Goal: Information Seeking & Learning: Check status

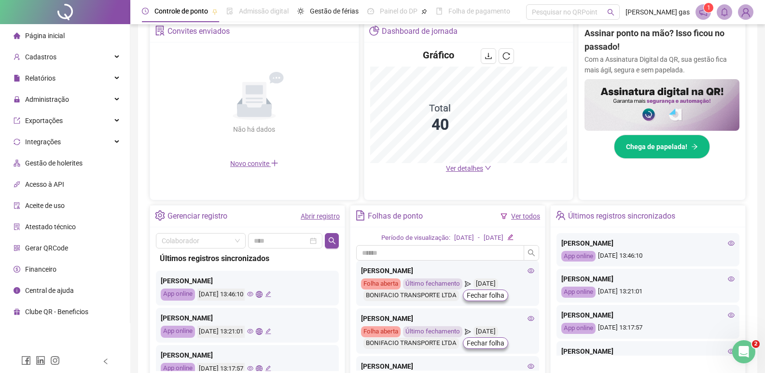
scroll to position [193, 0]
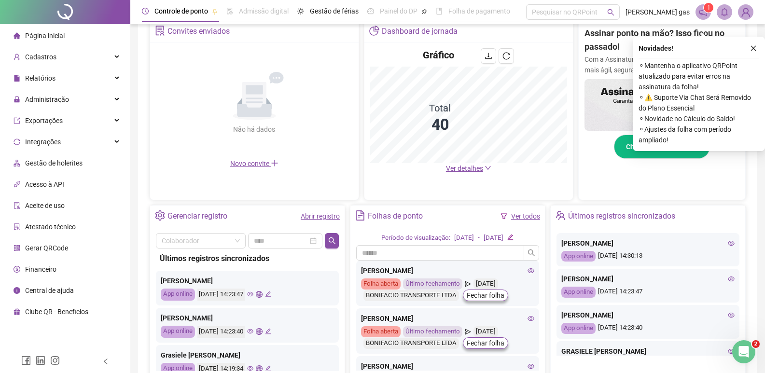
scroll to position [241, 0]
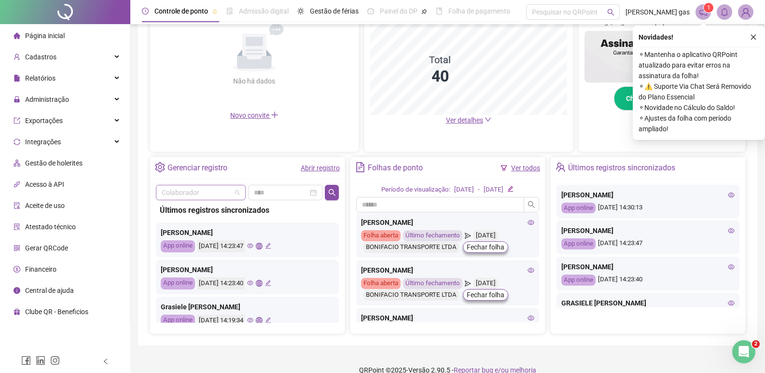
click at [235, 194] on span at bounding box center [201, 192] width 78 height 14
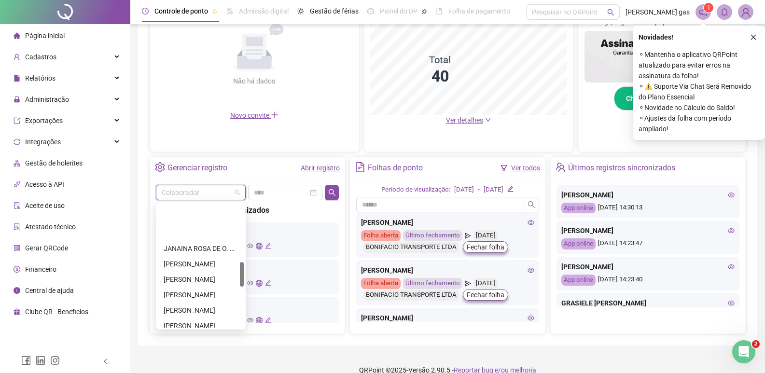
scroll to position [290, 0]
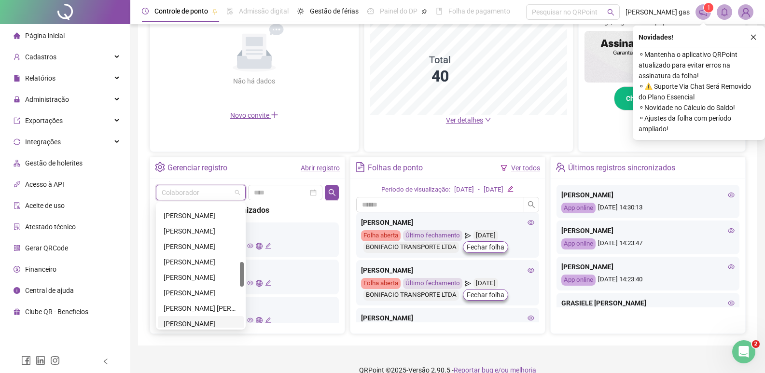
click at [195, 319] on div "MONIQUE ALVES NOGUEIRA" at bounding box center [201, 324] width 74 height 11
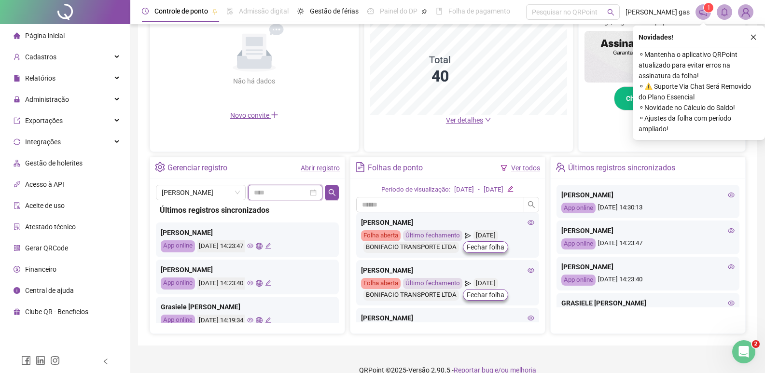
click at [287, 195] on input at bounding box center [281, 192] width 55 height 11
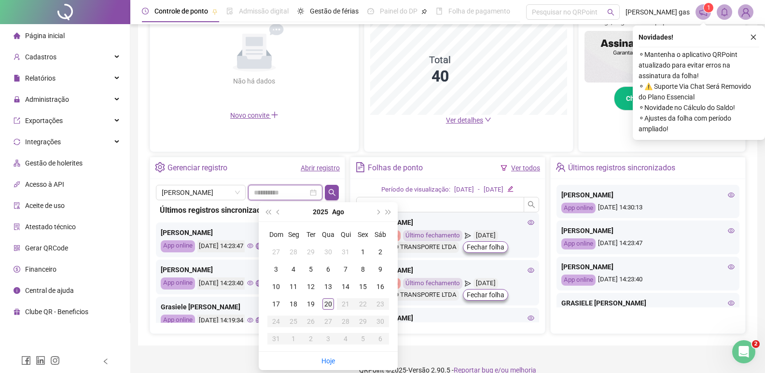
type input "**********"
drag, startPoint x: 323, startPoint y: 302, endPoint x: 329, endPoint y: 280, distance: 22.0
click at [323, 301] on div "20" at bounding box center [328, 304] width 12 height 12
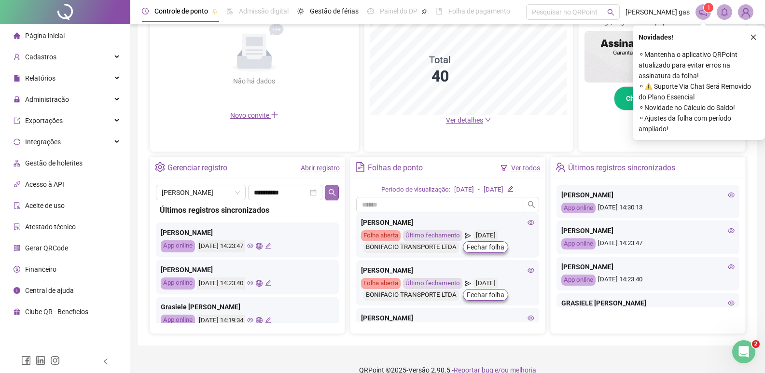
click at [335, 194] on icon "search" at bounding box center [331, 192] width 7 height 7
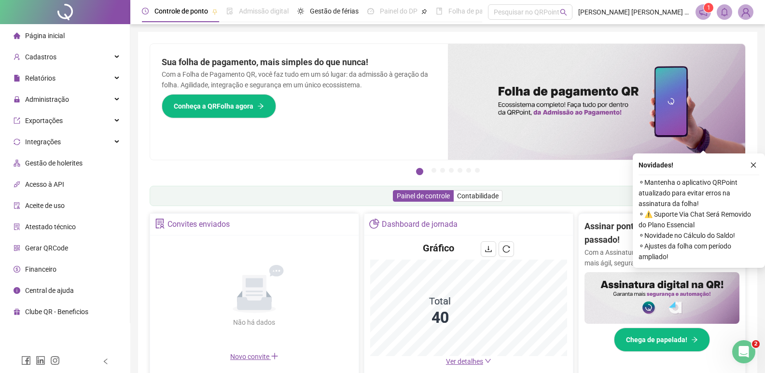
scroll to position [193, 0]
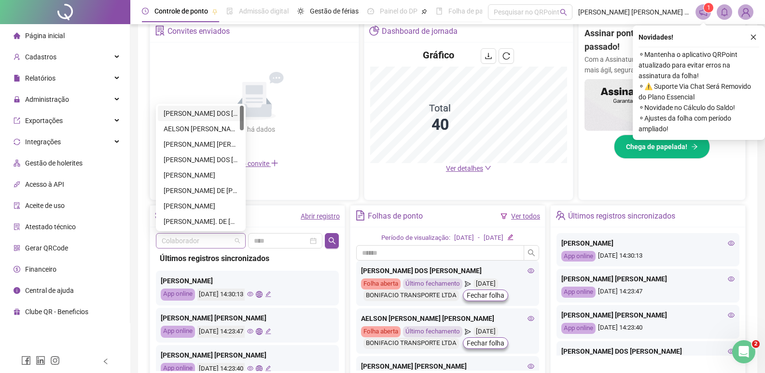
click at [238, 242] on span at bounding box center [201, 241] width 78 height 14
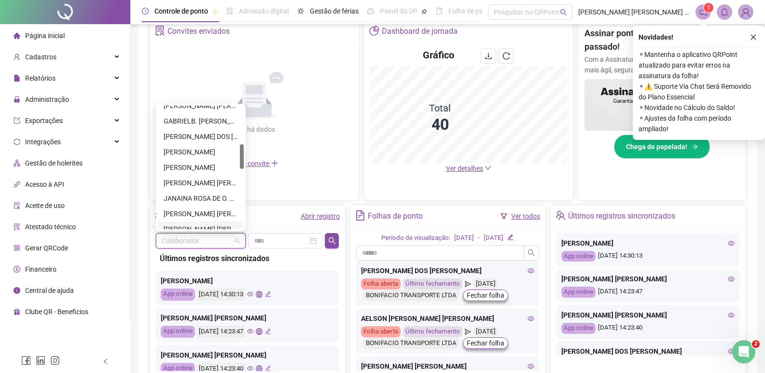
scroll to position [290, 0]
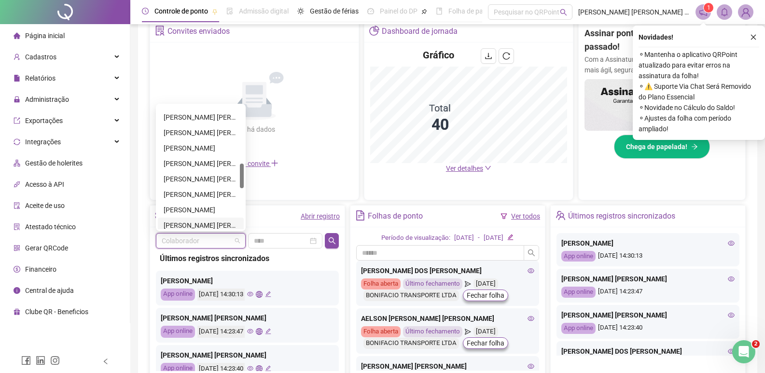
click at [224, 228] on div "MONIQUE ALVES NOGUEIRA" at bounding box center [201, 225] width 74 height 11
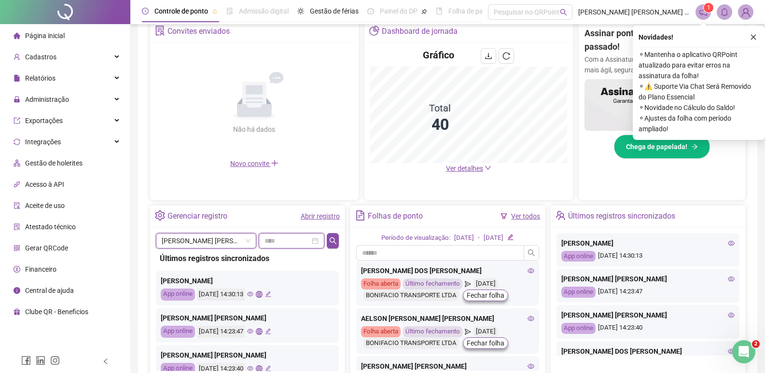
click at [271, 243] on input at bounding box center [287, 241] width 45 height 11
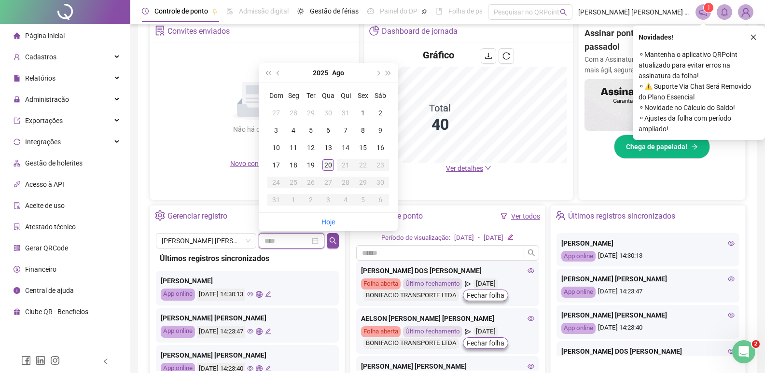
type input "**********"
click at [328, 165] on div "20" at bounding box center [328, 165] width 12 height 12
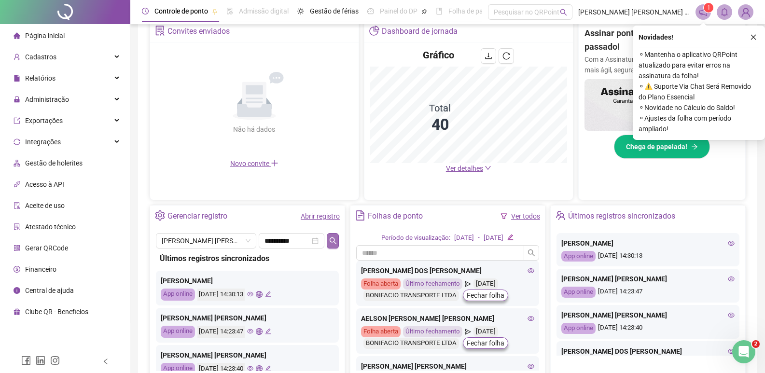
click at [332, 238] on icon "search" at bounding box center [333, 241] width 8 height 8
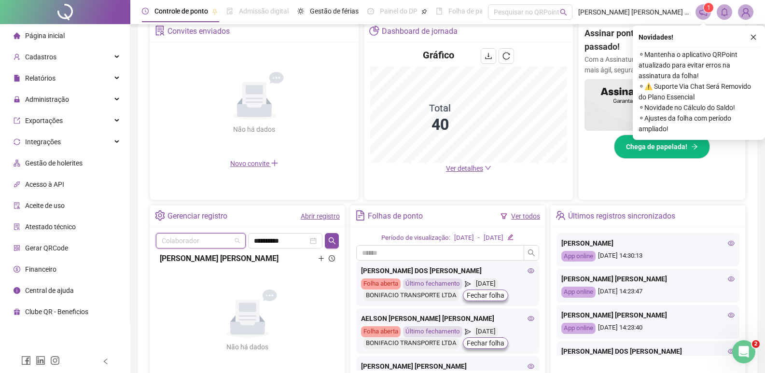
click at [232, 238] on span at bounding box center [201, 241] width 78 height 14
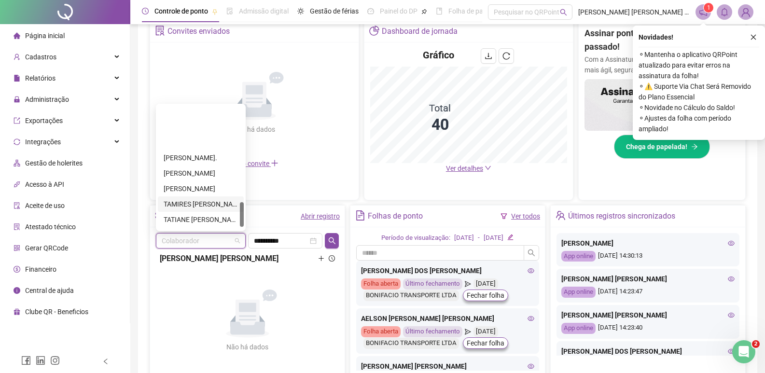
scroll to position [483, 0]
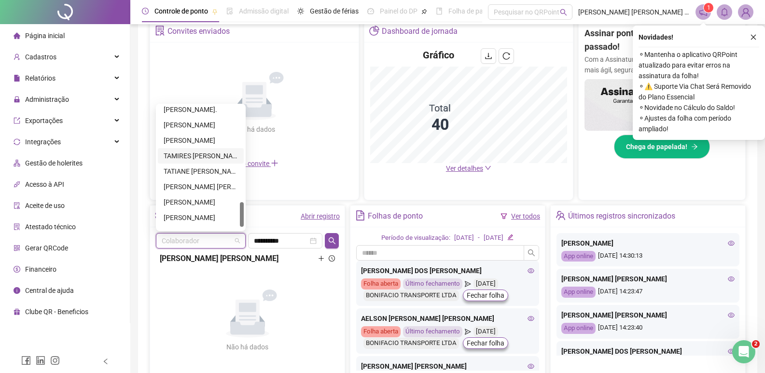
click at [192, 154] on div "TAMIRES APARECIDA [PERSON_NAME]" at bounding box center [201, 156] width 74 height 11
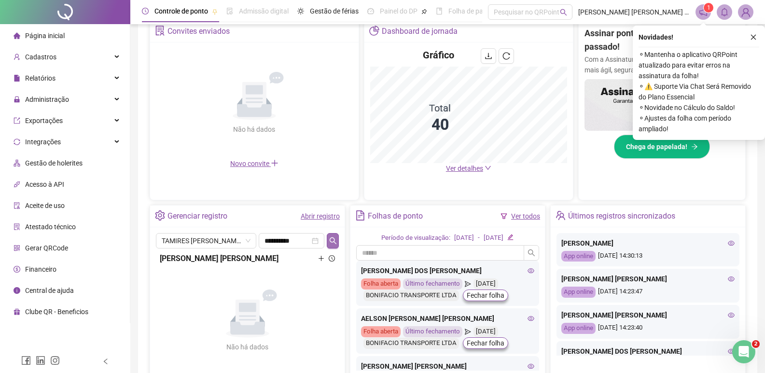
click at [330, 240] on icon "search" at bounding box center [332, 240] width 7 height 7
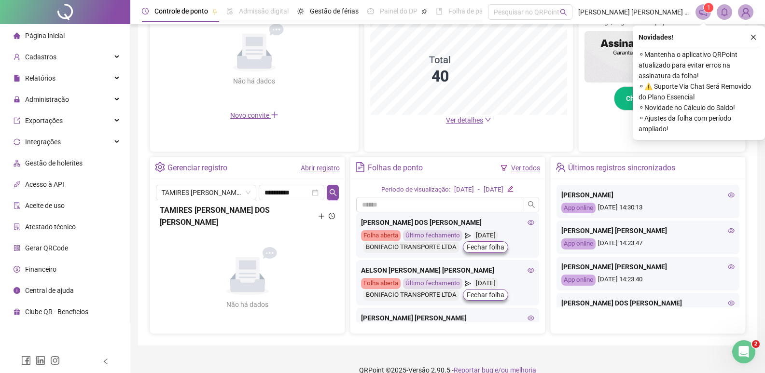
scroll to position [0, 0]
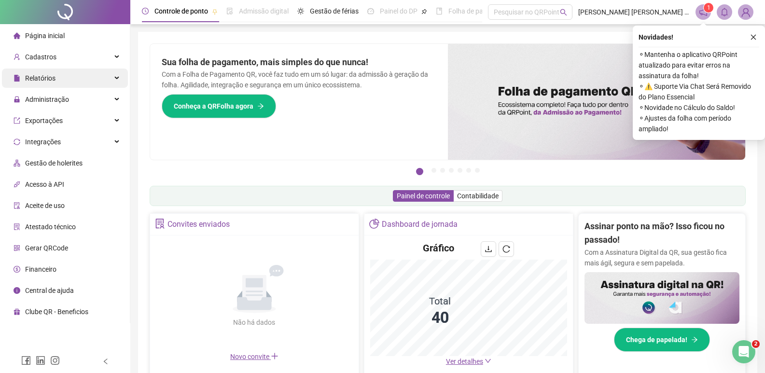
drag, startPoint x: 52, startPoint y: 74, endPoint x: 51, endPoint y: 79, distance: 4.9
click at [52, 74] on span "Relatórios" at bounding box center [40, 78] width 30 height 8
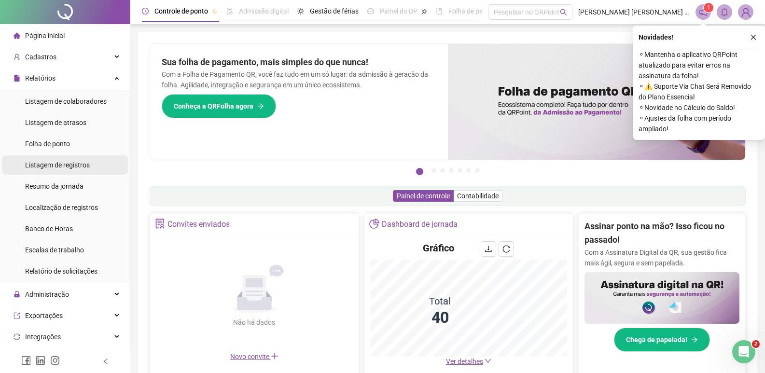
click at [77, 164] on span "Listagem de registros" at bounding box center [57, 165] width 65 height 8
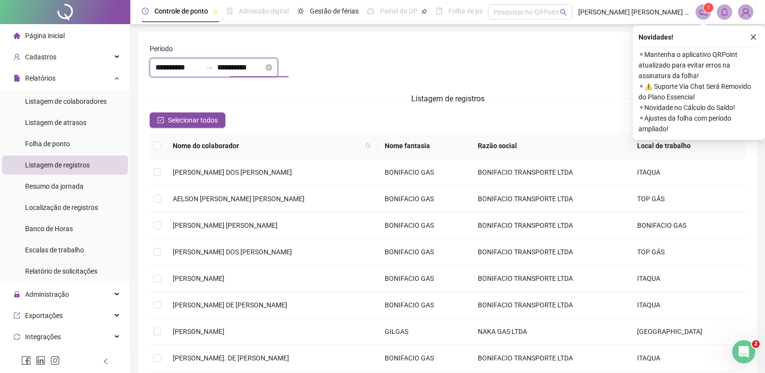
click at [264, 70] on input "**********" at bounding box center [240, 68] width 46 height 12
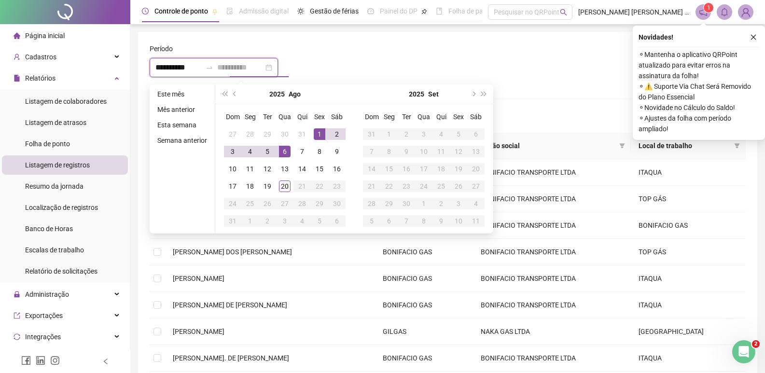
type input "**********"
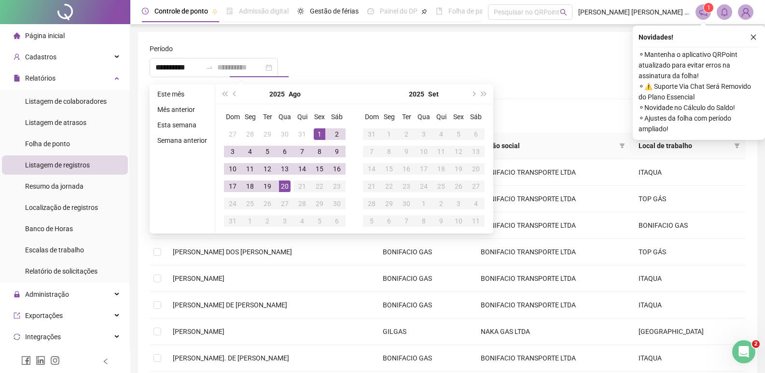
click at [285, 185] on div "20" at bounding box center [285, 187] width 12 height 12
type input "**********"
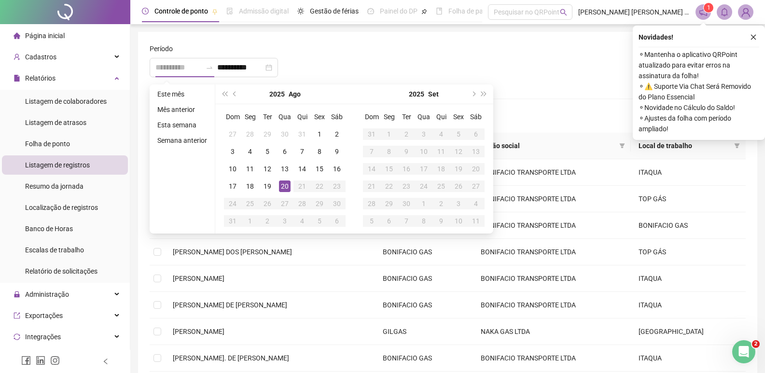
click at [282, 186] on div "20" at bounding box center [285, 187] width 12 height 12
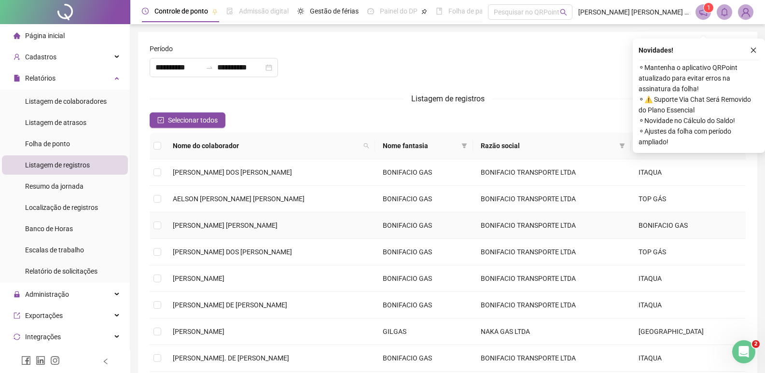
scroll to position [136, 0]
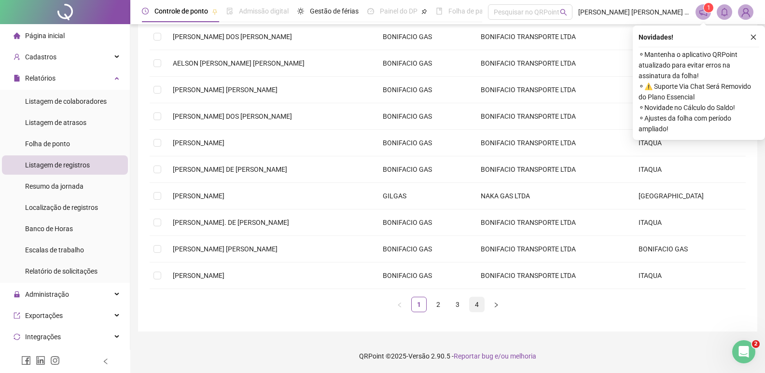
click at [478, 306] on link "4" at bounding box center [477, 304] width 14 height 14
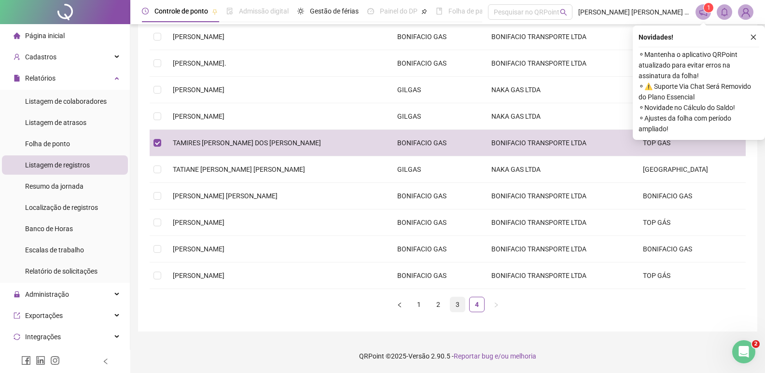
click at [459, 306] on link "3" at bounding box center [457, 304] width 14 height 14
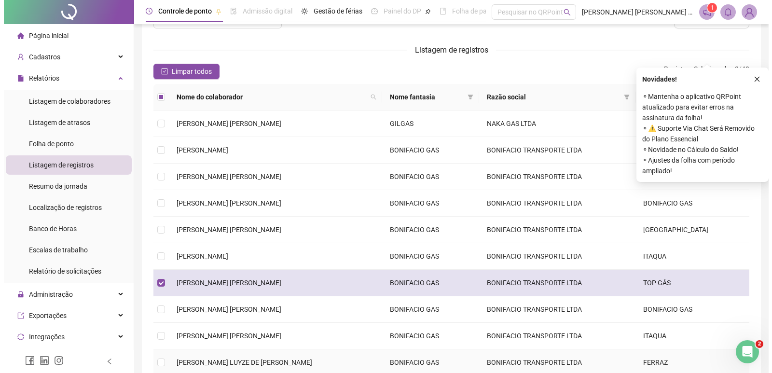
scroll to position [0, 0]
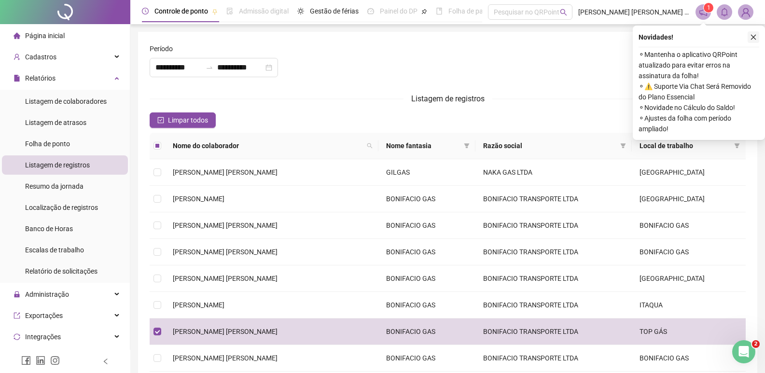
click at [755, 41] on button "button" at bounding box center [754, 37] width 12 height 12
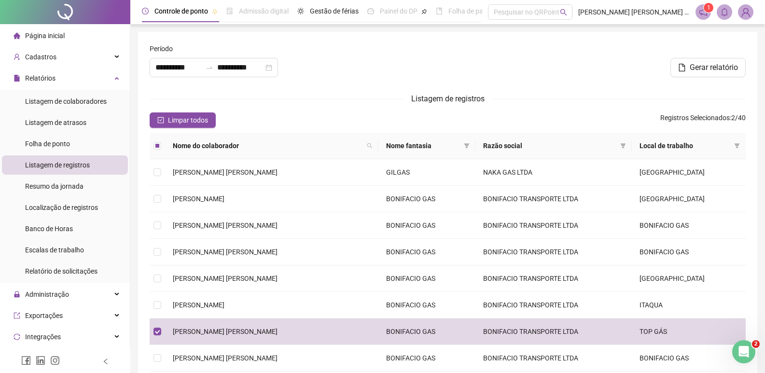
click at [547, 53] on div at bounding box center [447, 64] width 201 height 42
click at [77, 205] on span "Localização de registros" at bounding box center [61, 208] width 73 height 8
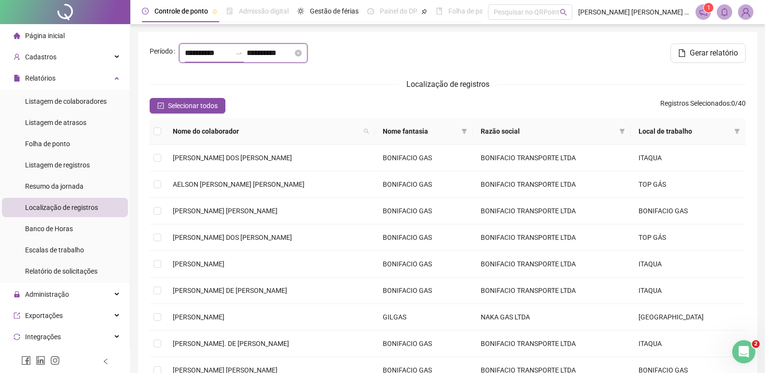
click at [227, 49] on input "**********" at bounding box center [208, 53] width 46 height 12
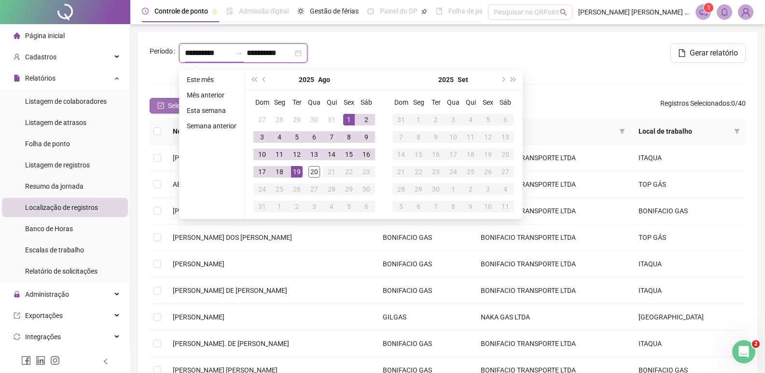
type input "**********"
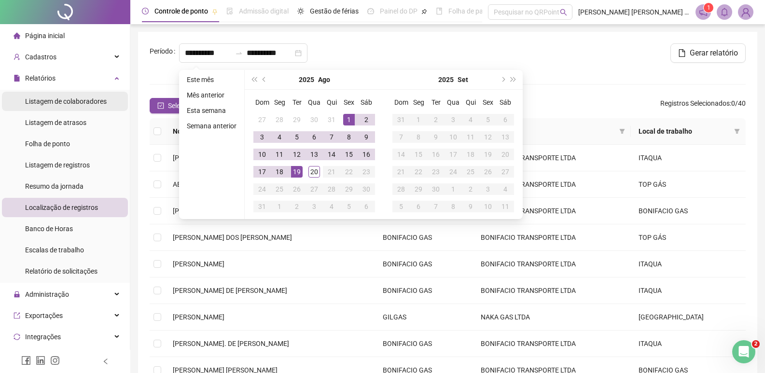
click at [69, 101] on span "Listagem de colaboradores" at bounding box center [66, 102] width 82 height 8
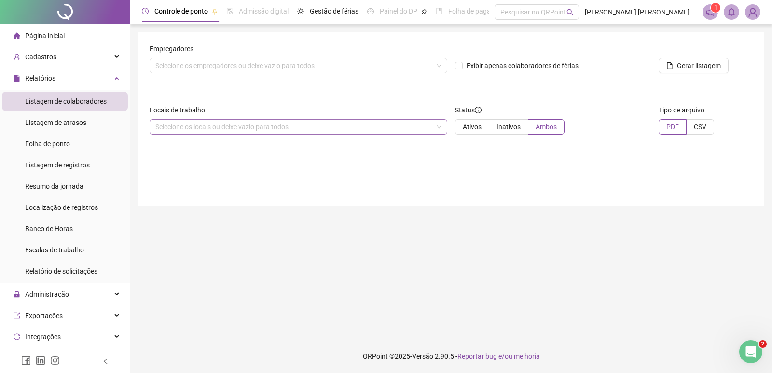
click at [287, 134] on div "Selecione os locais ou deixe vazio para todos" at bounding box center [299, 126] width 298 height 15
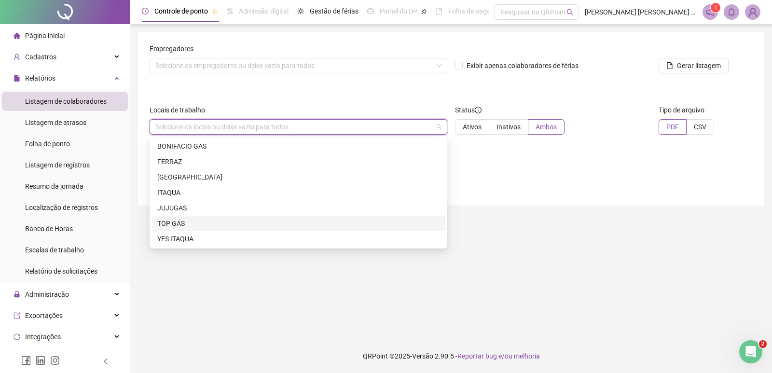
click at [183, 220] on div "TOP GÁS" at bounding box center [298, 223] width 282 height 11
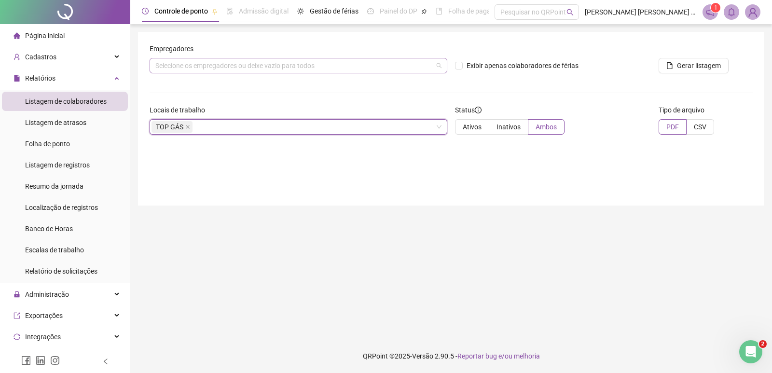
click at [234, 61] on div "Selecione os empregadores ou deixe vazio para todos" at bounding box center [299, 65] width 298 height 15
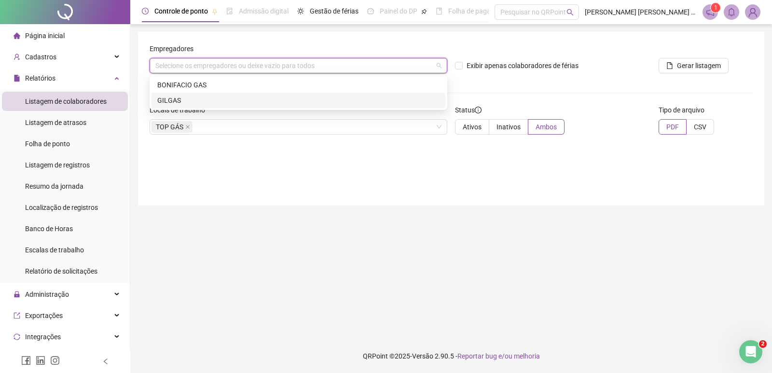
click at [232, 147] on div "Empregadores Selecione os empregadores ou deixe vazio para todos Exibir apenas …" at bounding box center [451, 119] width 627 height 174
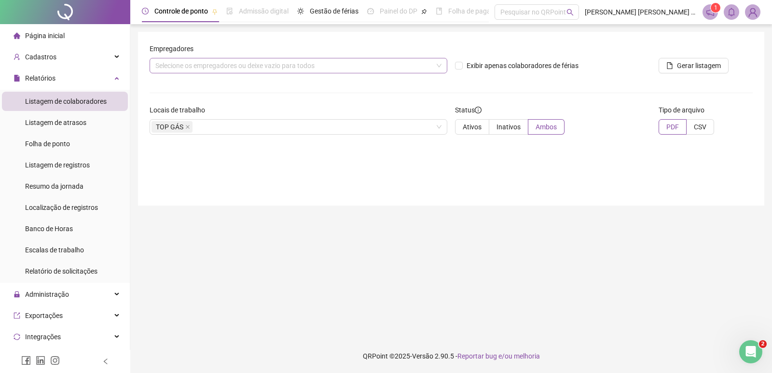
click at [202, 67] on div "Selecione os empregadores ou deixe vazio para todos" at bounding box center [299, 65] width 298 height 15
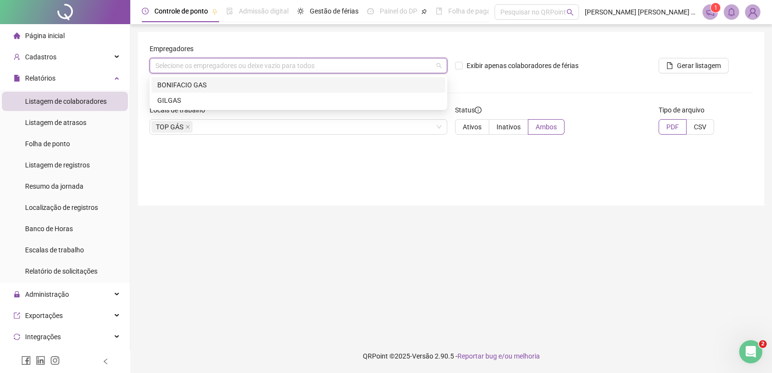
click at [195, 86] on div "BONIFACIO GAS" at bounding box center [298, 85] width 282 height 11
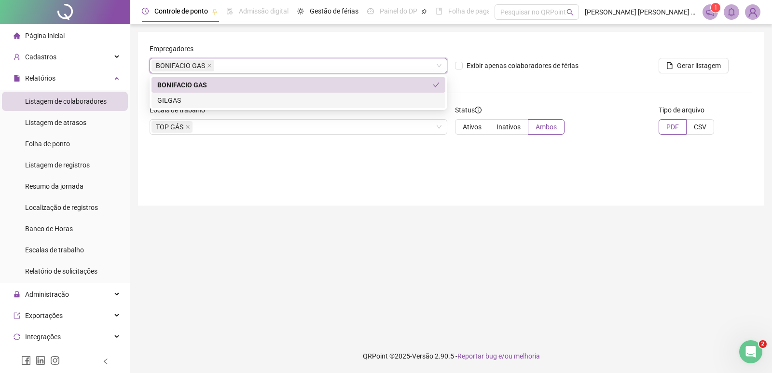
click at [354, 157] on div "Empregadores BONIFACIO GAS BONIFACIO GAS Exibir apenas colaboradores de férias …" at bounding box center [451, 119] width 627 height 174
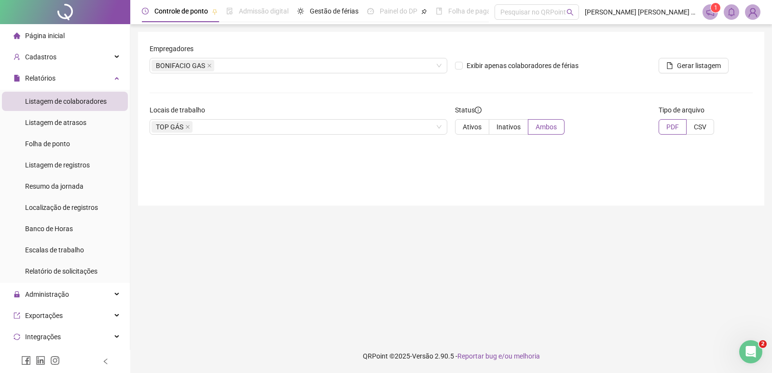
click at [50, 33] on span "Página inicial" at bounding box center [45, 36] width 40 height 8
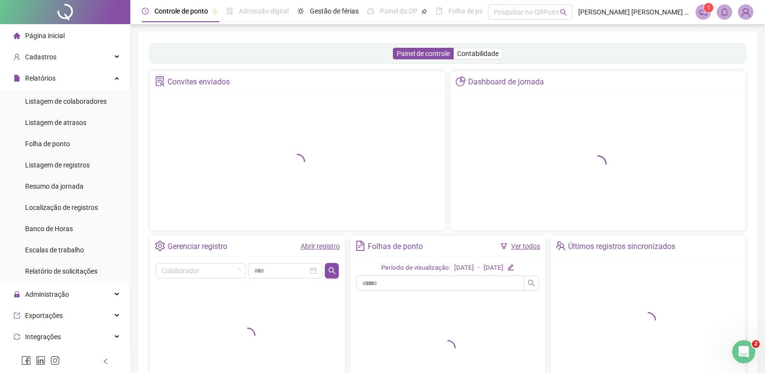
click at [236, 147] on div at bounding box center [297, 162] width 283 height 126
click at [321, 249] on link "Abrir registro" at bounding box center [320, 246] width 39 height 8
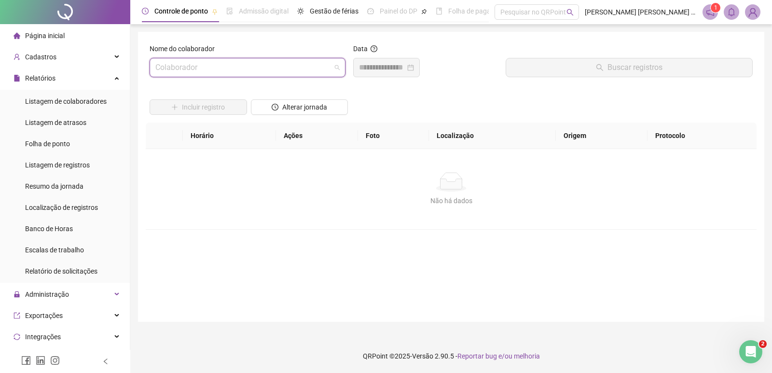
click at [228, 66] on input "search" at bounding box center [243, 67] width 176 height 18
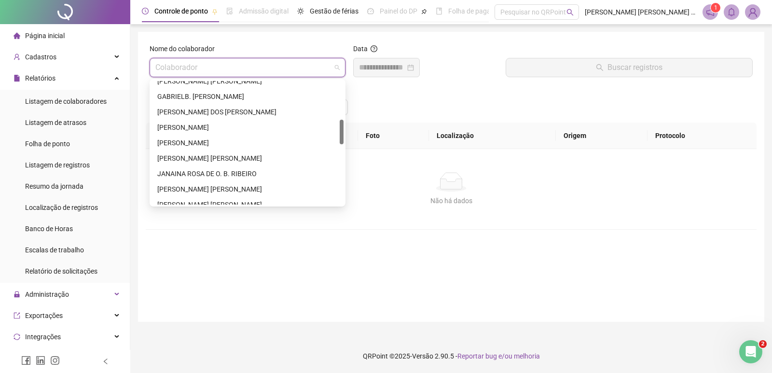
scroll to position [290, 0]
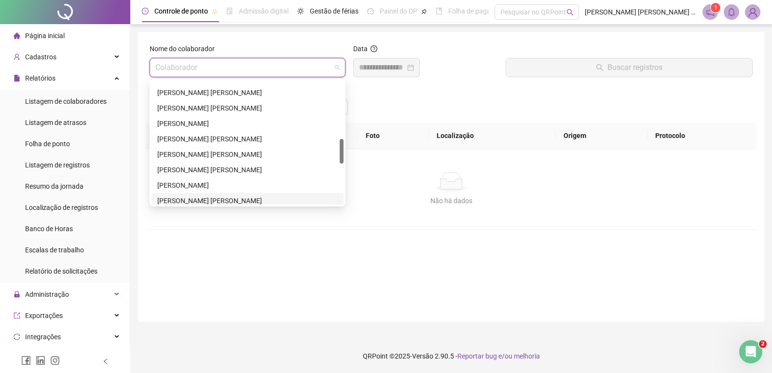
click at [210, 198] on div "MONIQUE ALVES NOGUEIRA" at bounding box center [247, 200] width 181 height 11
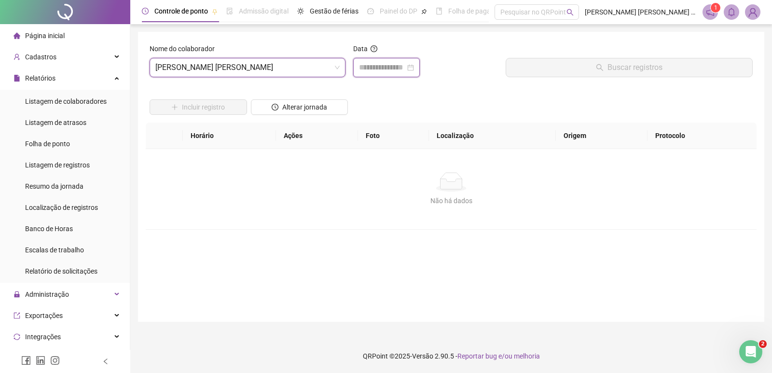
click at [391, 63] on input at bounding box center [382, 68] width 46 height 12
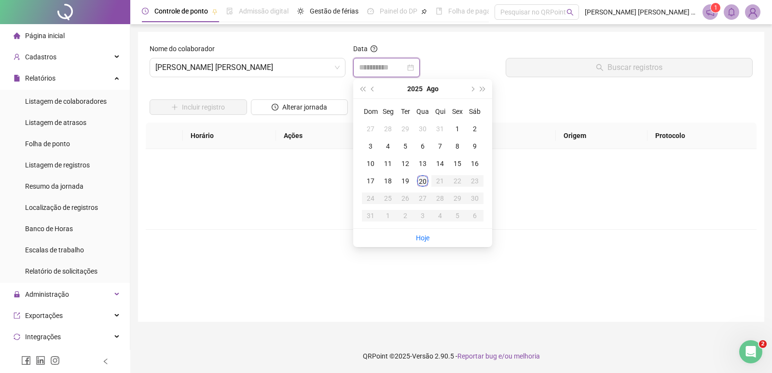
type input "**********"
click at [421, 178] on div "20" at bounding box center [423, 181] width 12 height 12
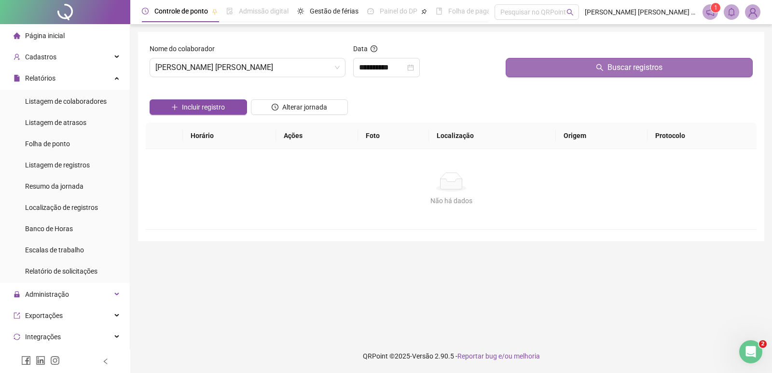
click at [631, 69] on span "Buscar registros" at bounding box center [635, 68] width 55 height 12
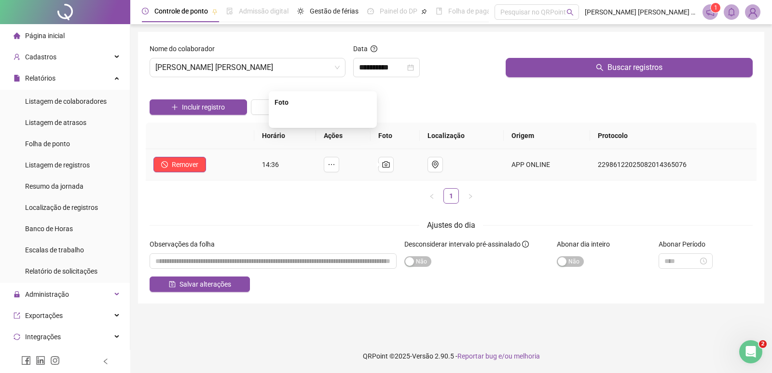
click at [323, 117] on img at bounding box center [323, 117] width 0 height 0
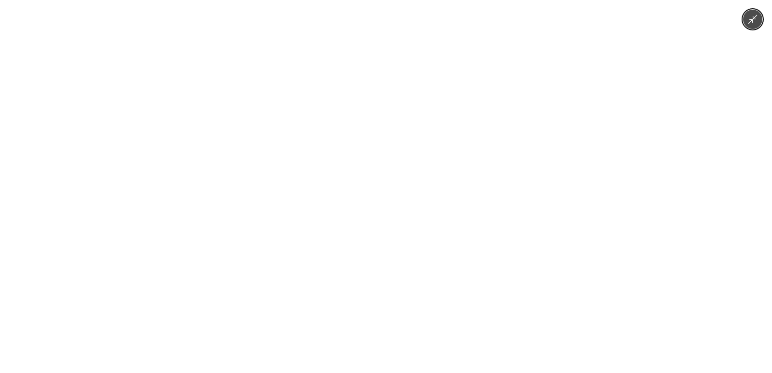
click at [662, 137] on div at bounding box center [386, 186] width 772 height 373
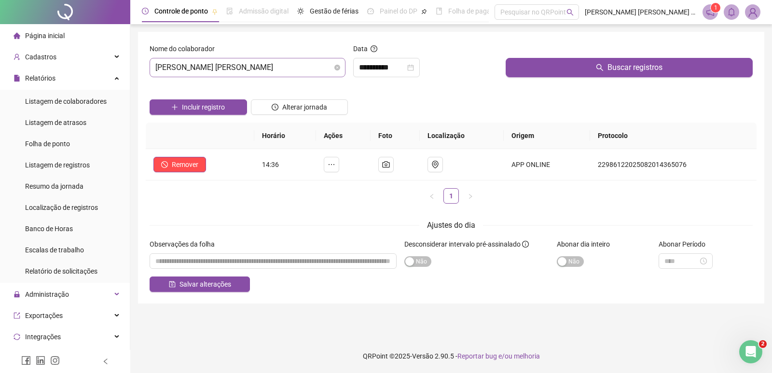
click at [329, 68] on span "MONIQUE ALVES NOGUEIRA" at bounding box center [247, 67] width 184 height 18
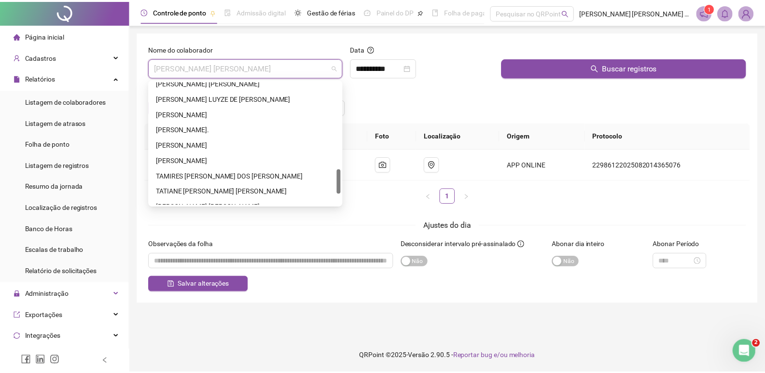
scroll to position [487, 0]
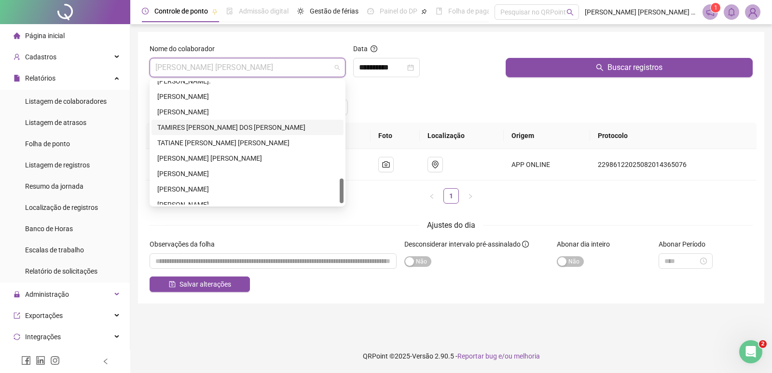
drag, startPoint x: 244, startPoint y: 126, endPoint x: 249, endPoint y: 124, distance: 5.0
click at [245, 125] on div "TAMIRES APARECIDA [PERSON_NAME]" at bounding box center [247, 127] width 181 height 11
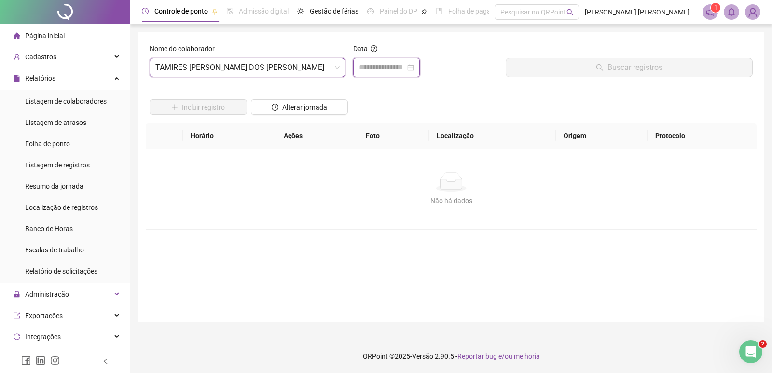
click at [371, 69] on input at bounding box center [382, 68] width 46 height 12
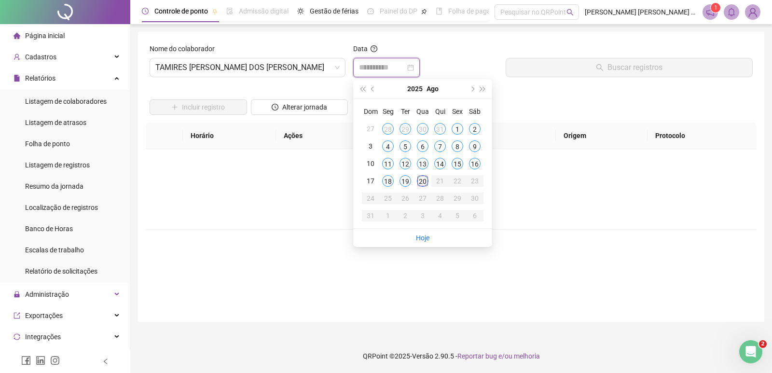
type input "**********"
click at [422, 178] on div "20" at bounding box center [423, 181] width 12 height 12
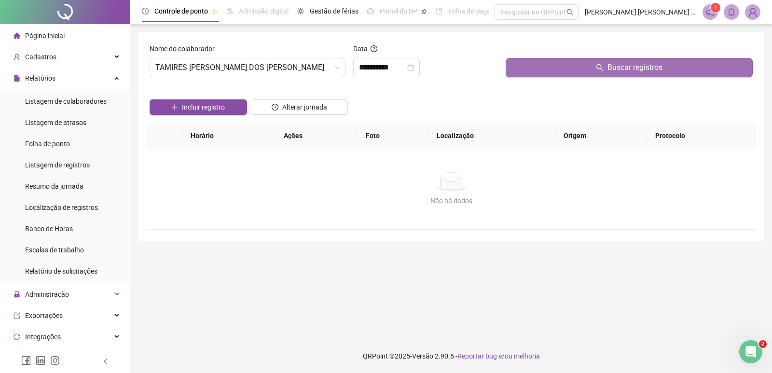
click at [639, 67] on span "Buscar registros" at bounding box center [635, 68] width 55 height 12
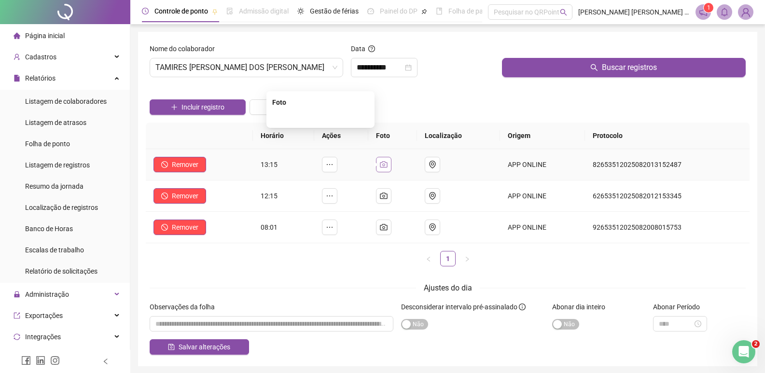
click at [388, 164] on icon "camera" at bounding box center [384, 165] width 8 height 8
click at [388, 192] on icon "camera" at bounding box center [384, 196] width 8 height 8
click at [321, 117] on img at bounding box center [321, 117] width 0 height 0
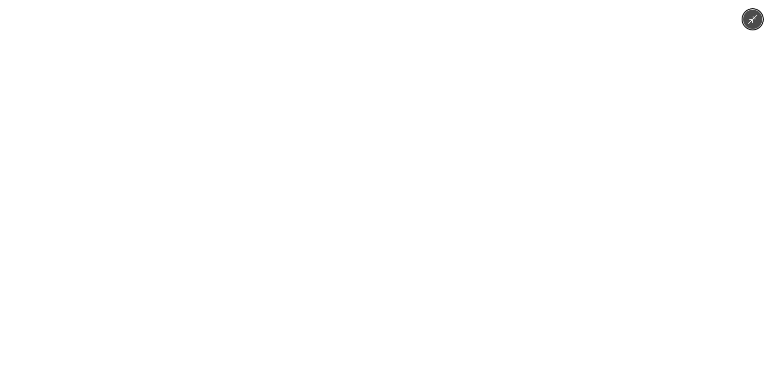
click at [352, 164] on img at bounding box center [386, 186] width 210 height 373
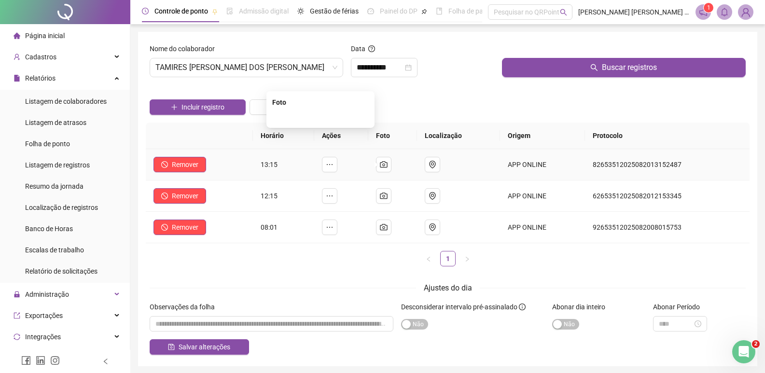
click at [321, 117] on img at bounding box center [321, 117] width 0 height 0
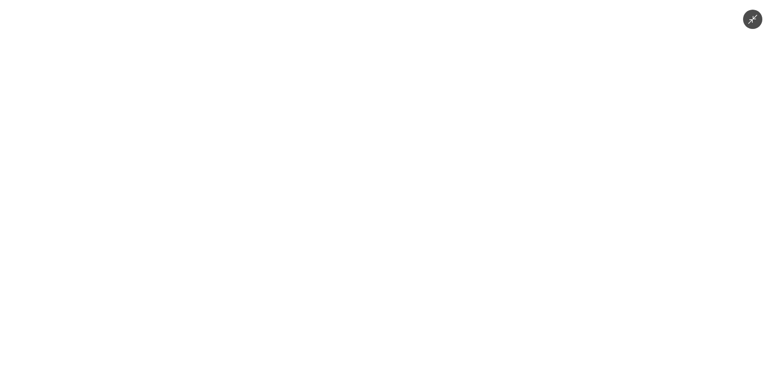
click at [737, 98] on div at bounding box center [386, 186] width 772 height 373
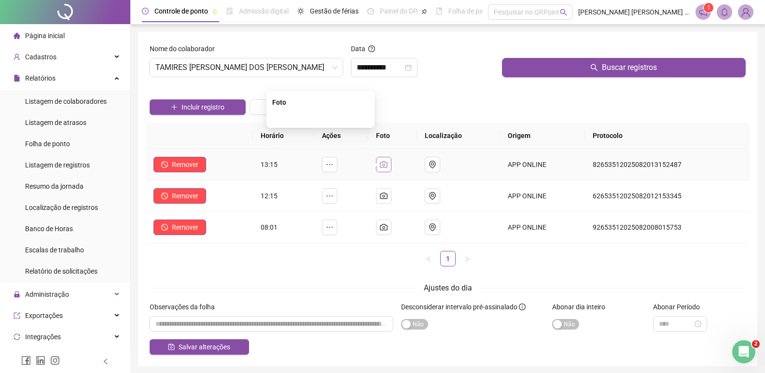
click at [388, 163] on icon "camera" at bounding box center [384, 165] width 8 height 8
click at [321, 117] on img at bounding box center [321, 117] width 0 height 0
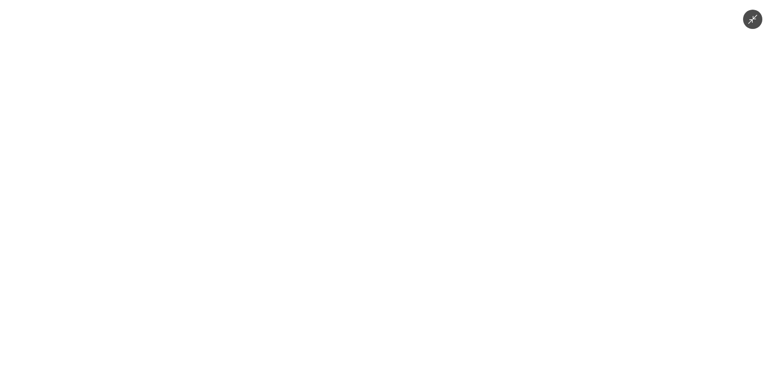
click at [737, 85] on div at bounding box center [386, 186] width 772 height 373
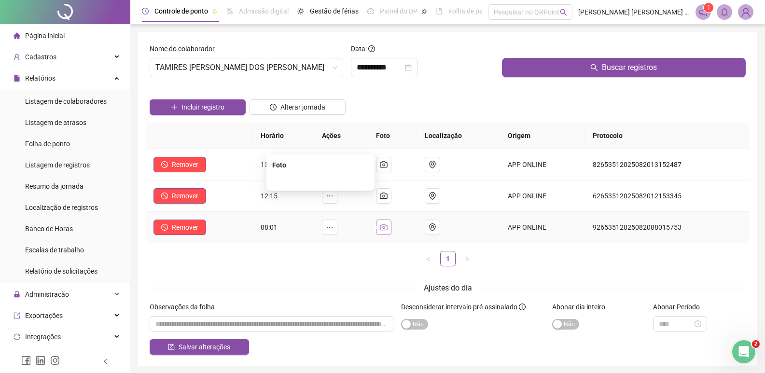
click at [385, 227] on icon "camera" at bounding box center [383, 227] width 7 height 6
click at [321, 180] on img at bounding box center [321, 180] width 0 height 0
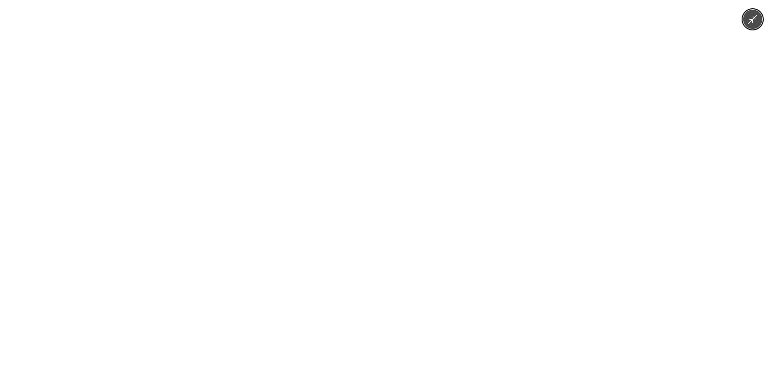
click at [752, 113] on div at bounding box center [386, 186] width 772 height 373
